Goal: Find specific page/section: Find specific page/section

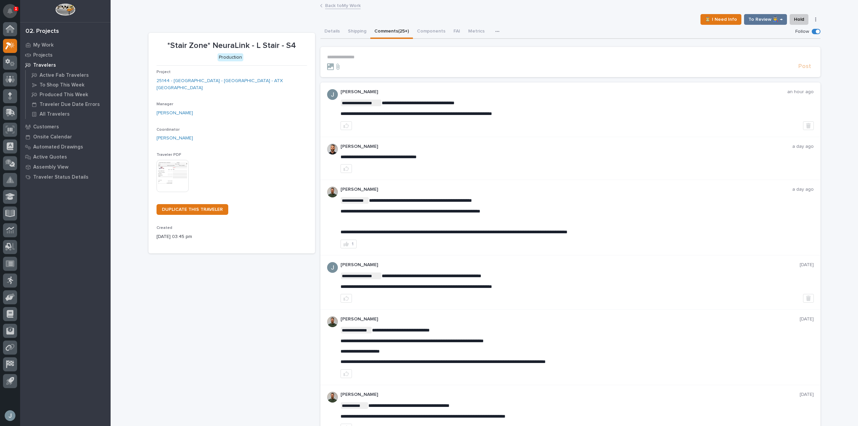
click at [10, 9] on icon "Notifications" at bounding box center [9, 11] width 5 height 6
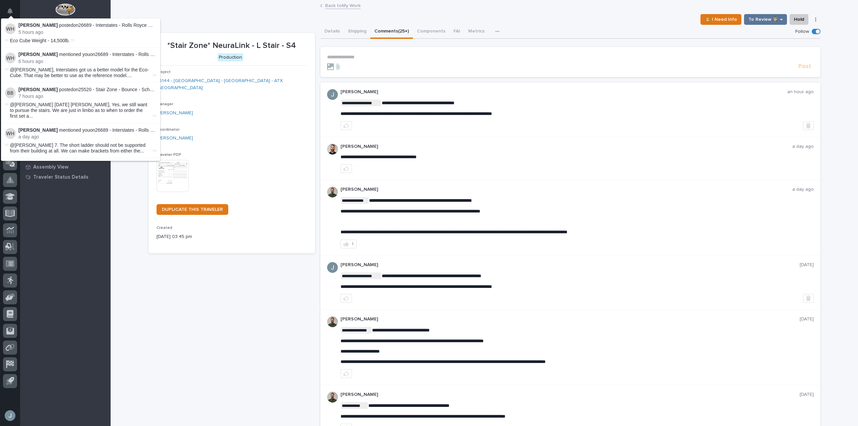
click at [266, 15] on div "⏳ I Need Info To Review 👨‍🏭 → Hold Cancel Change Traveler Type Regenerate PDF G…" at bounding box center [484, 19] width 672 height 11
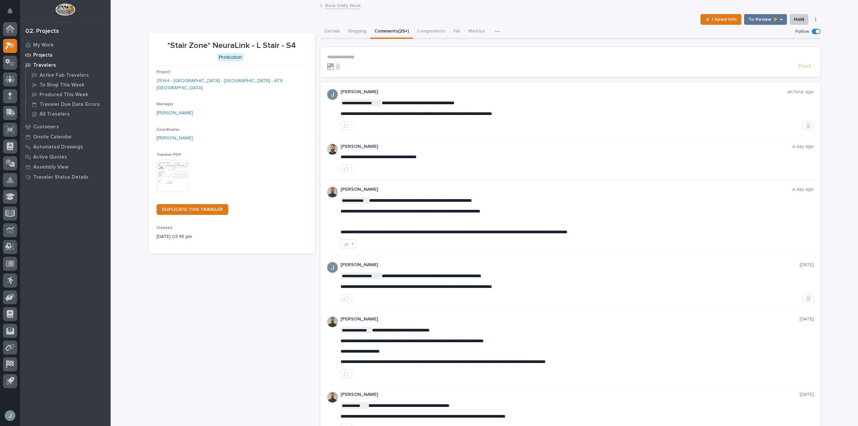
click at [45, 54] on p "Projects" at bounding box center [42, 55] width 19 height 6
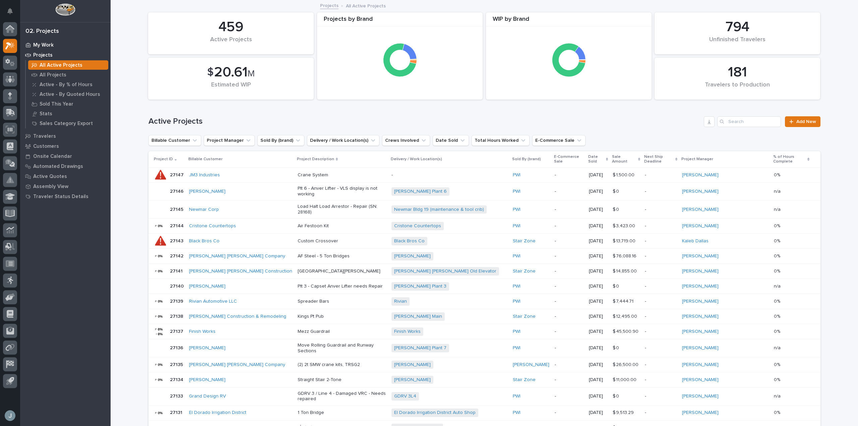
click at [38, 46] on p "My Work" at bounding box center [43, 45] width 20 height 6
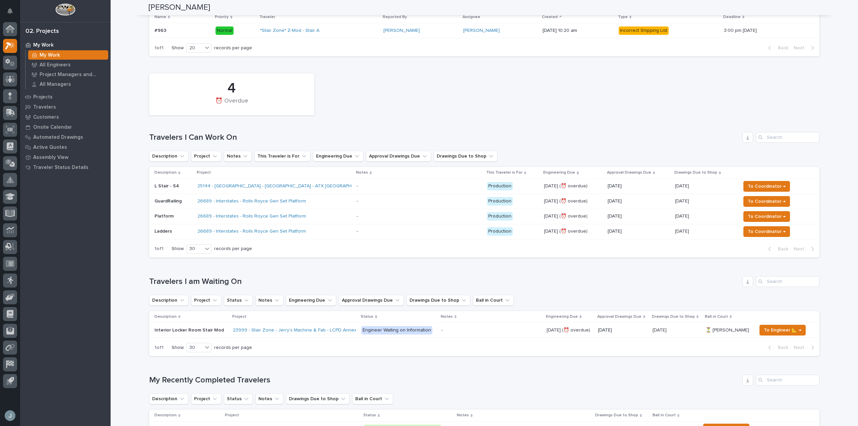
scroll to position [100, 0]
